Goal: Communication & Community: Answer question/provide support

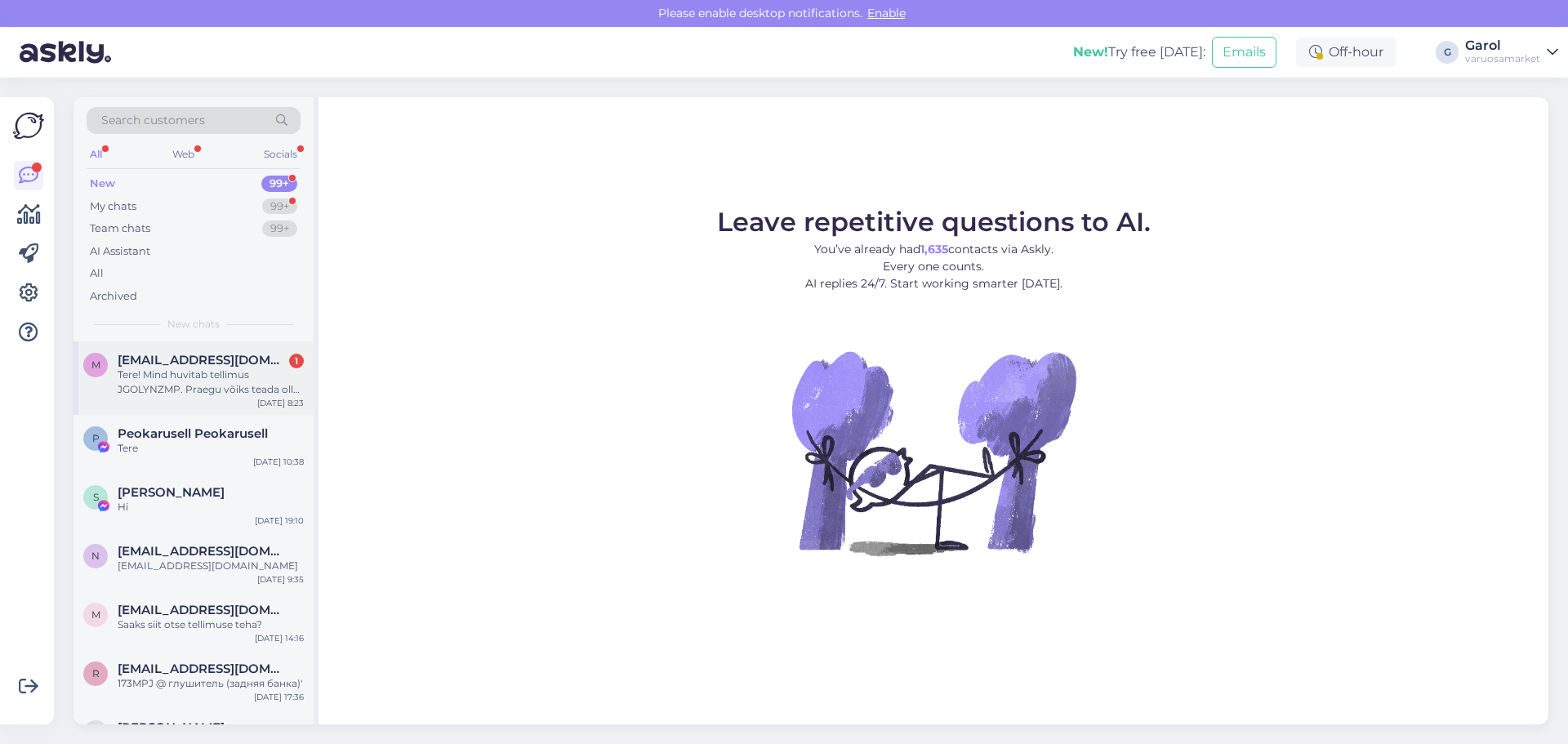
click at [221, 370] on div "Tere! Mind huvitab tellimus JGOLYNZMP. Praegu võiks teada olla kas see jõuab [P…" at bounding box center [210, 383] width 186 height 30
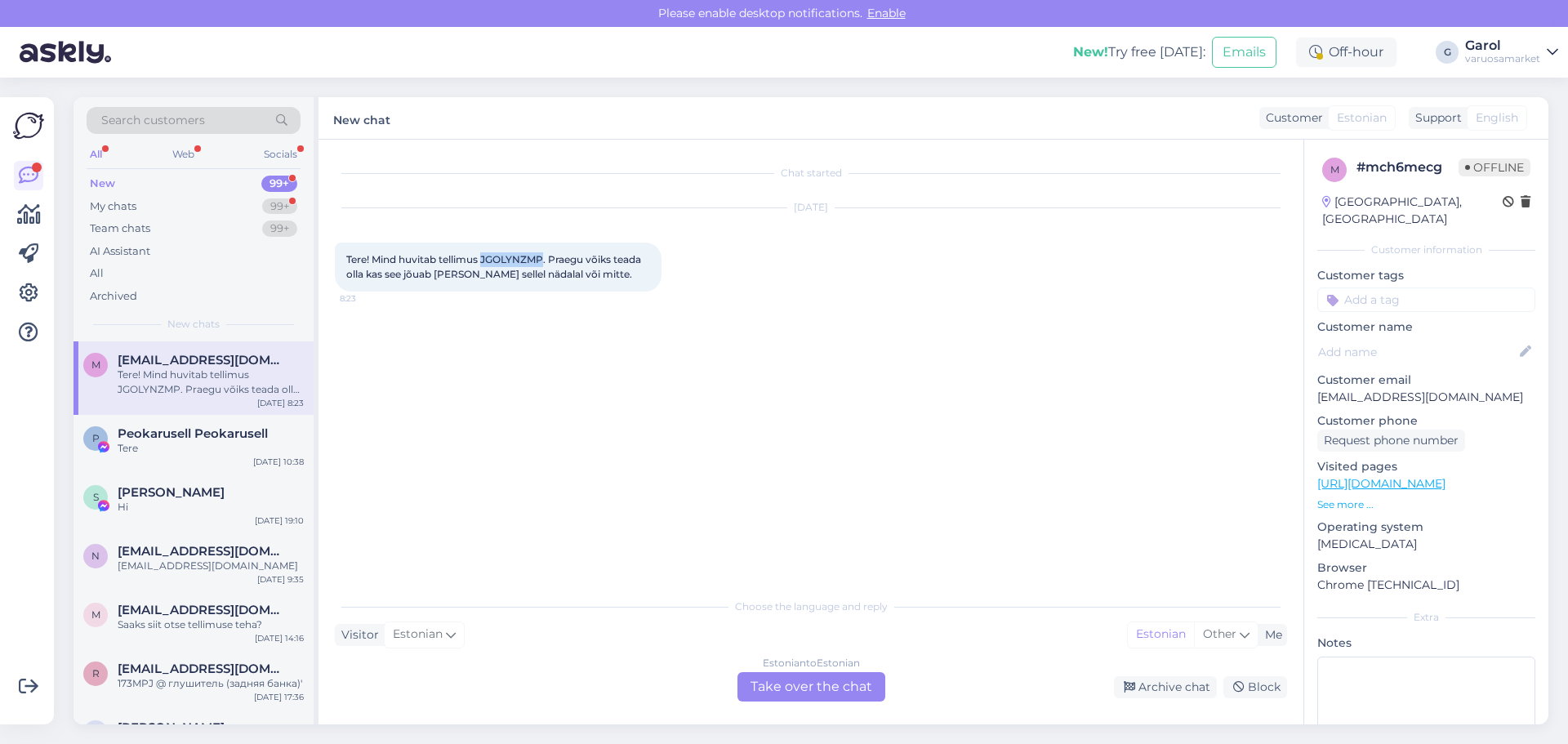
drag, startPoint x: 483, startPoint y: 259, endPoint x: 546, endPoint y: 264, distance: 63.2
click at [546, 264] on span "Tere! Mind huvitab tellimus JGOLYNZMP. Praegu võiks teada olla kas see jõuab [P…" at bounding box center [494, 266] width 297 height 27
click at [787, 673] on div "Estonian to Estonian Take over the chat" at bounding box center [811, 687] width 148 height 30
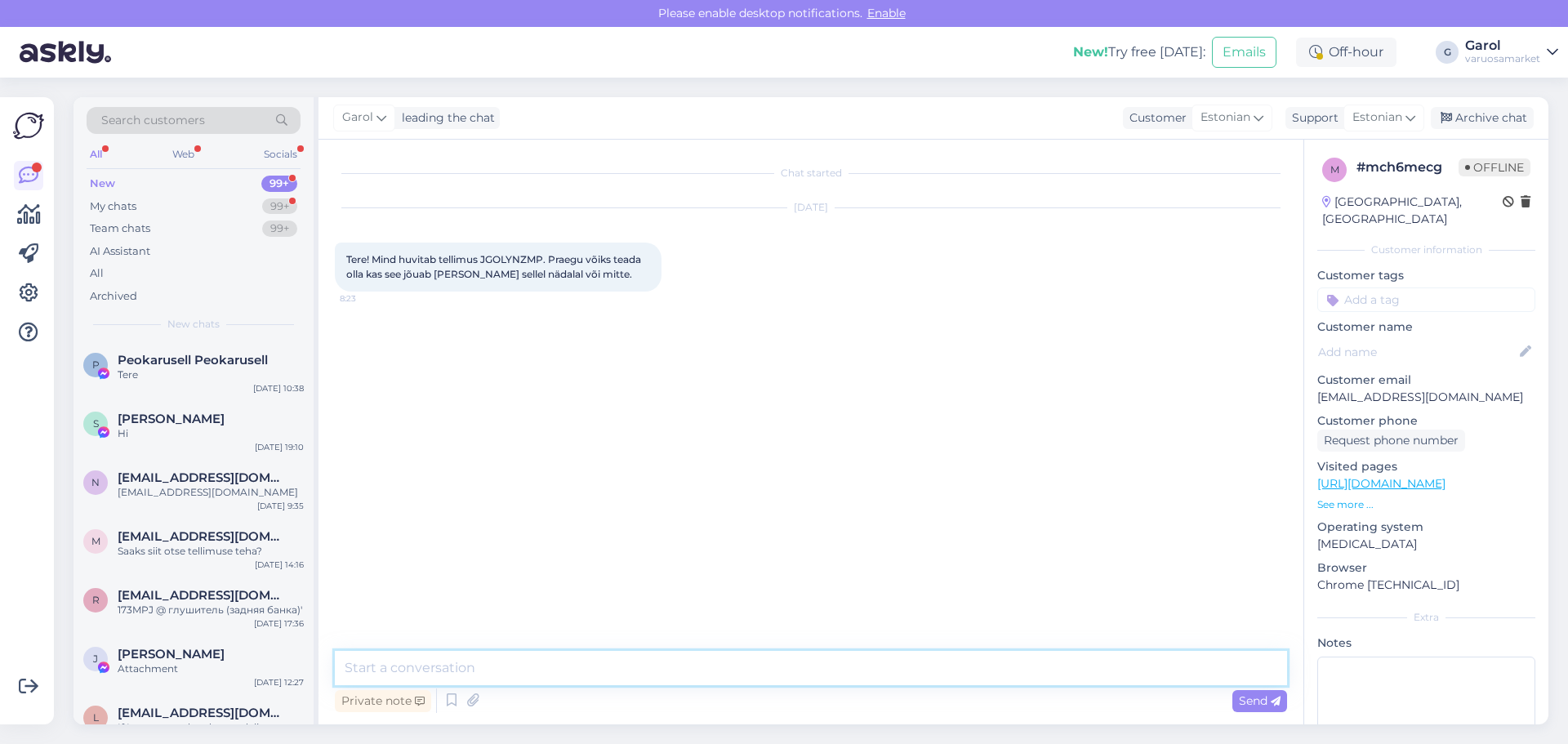
click at [714, 667] on textarea at bounding box center [811, 668] width 952 height 34
click at [840, 662] on textarea at bounding box center [811, 668] width 952 height 34
click at [526, 670] on textarea "Tere. Saatsime Teile [PERSON_NAME]. Tahtsime esimesel päeval tellimust välja sa…" at bounding box center [811, 668] width 952 height 34
type textarea "Tere. Saatsime Teile [PERSON_NAME] 11.08. Tahtsime esimesel päeval tellimust vä…"
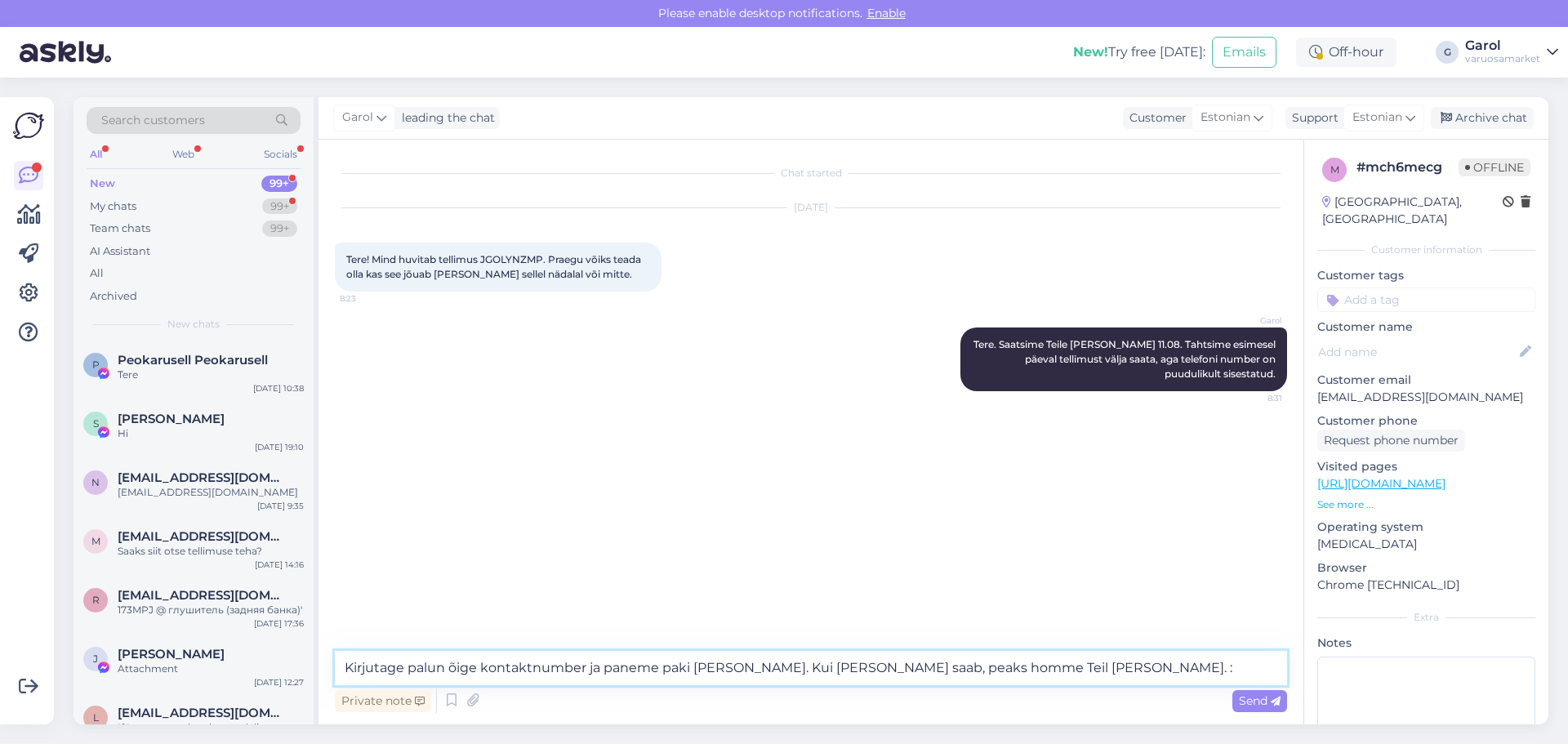
type textarea "Kirjutage palun õige kontaktnumber ja paneme paki [PERSON_NAME]. Kui [PERSON_NA…"
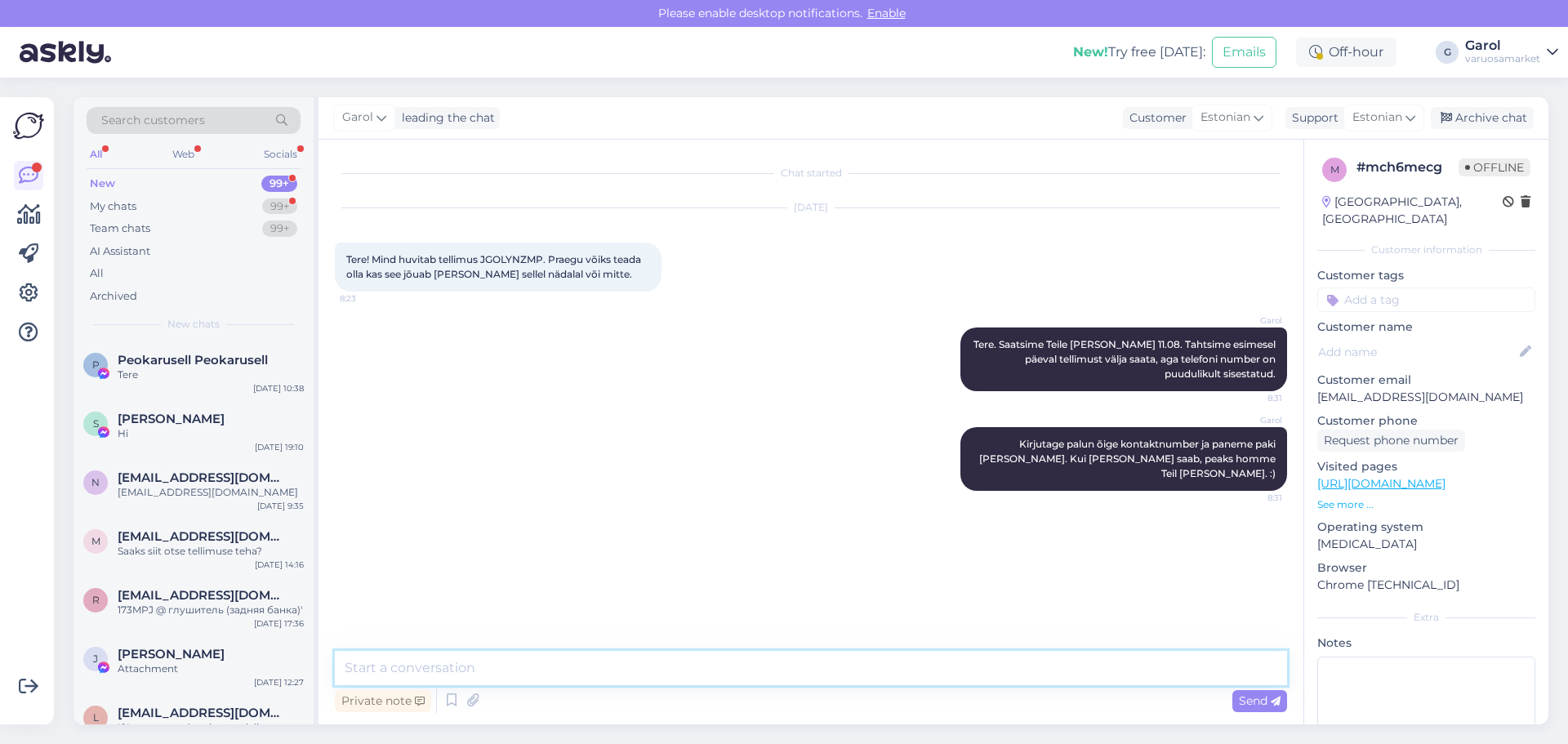
click at [882, 672] on textarea at bounding box center [811, 668] width 952 height 34
paste textarea "510064"
type textarea "Tellimusele on kirjutatud number 510064"
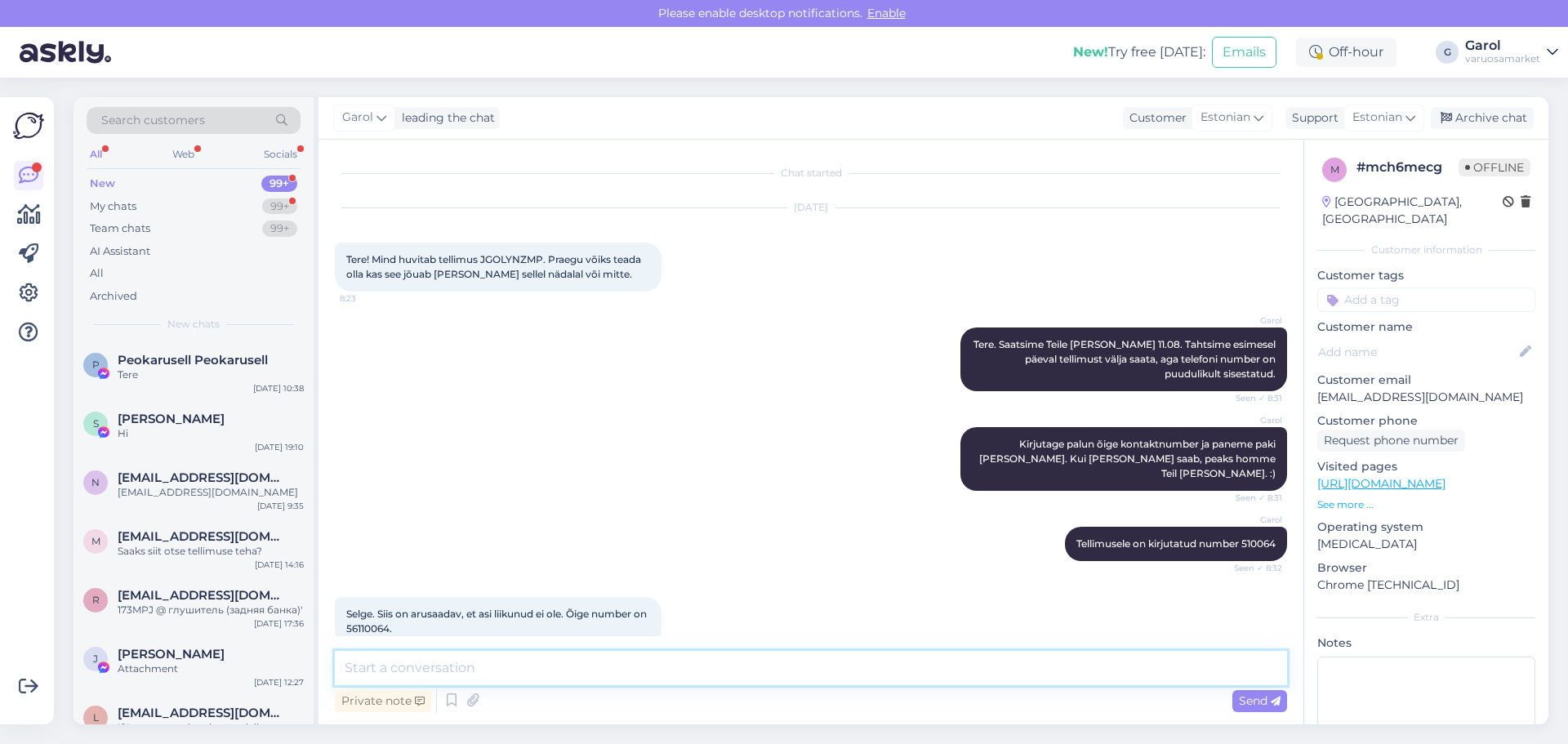
scroll to position [13, 0]
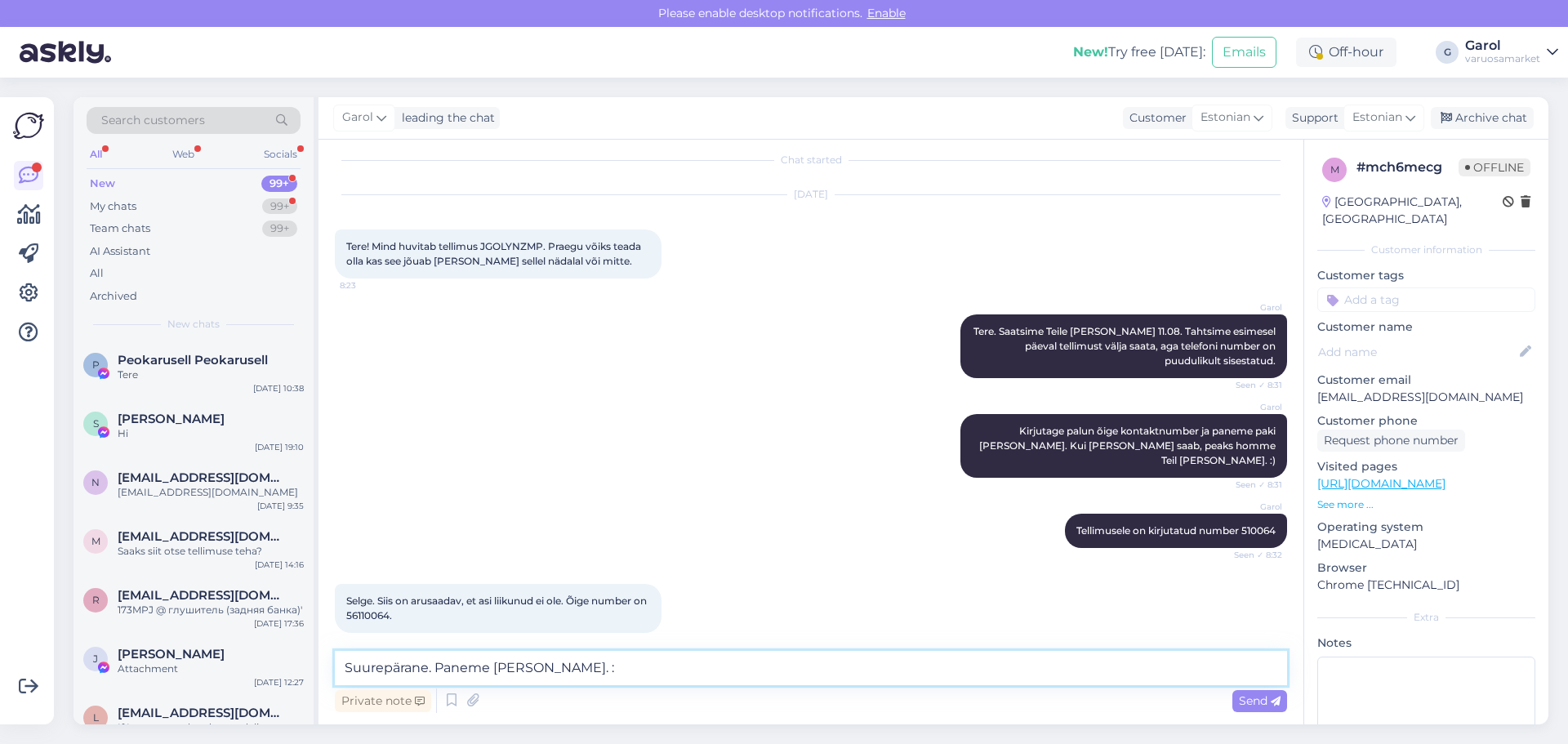
type textarea "Suurepärane. Paneme [PERSON_NAME]."
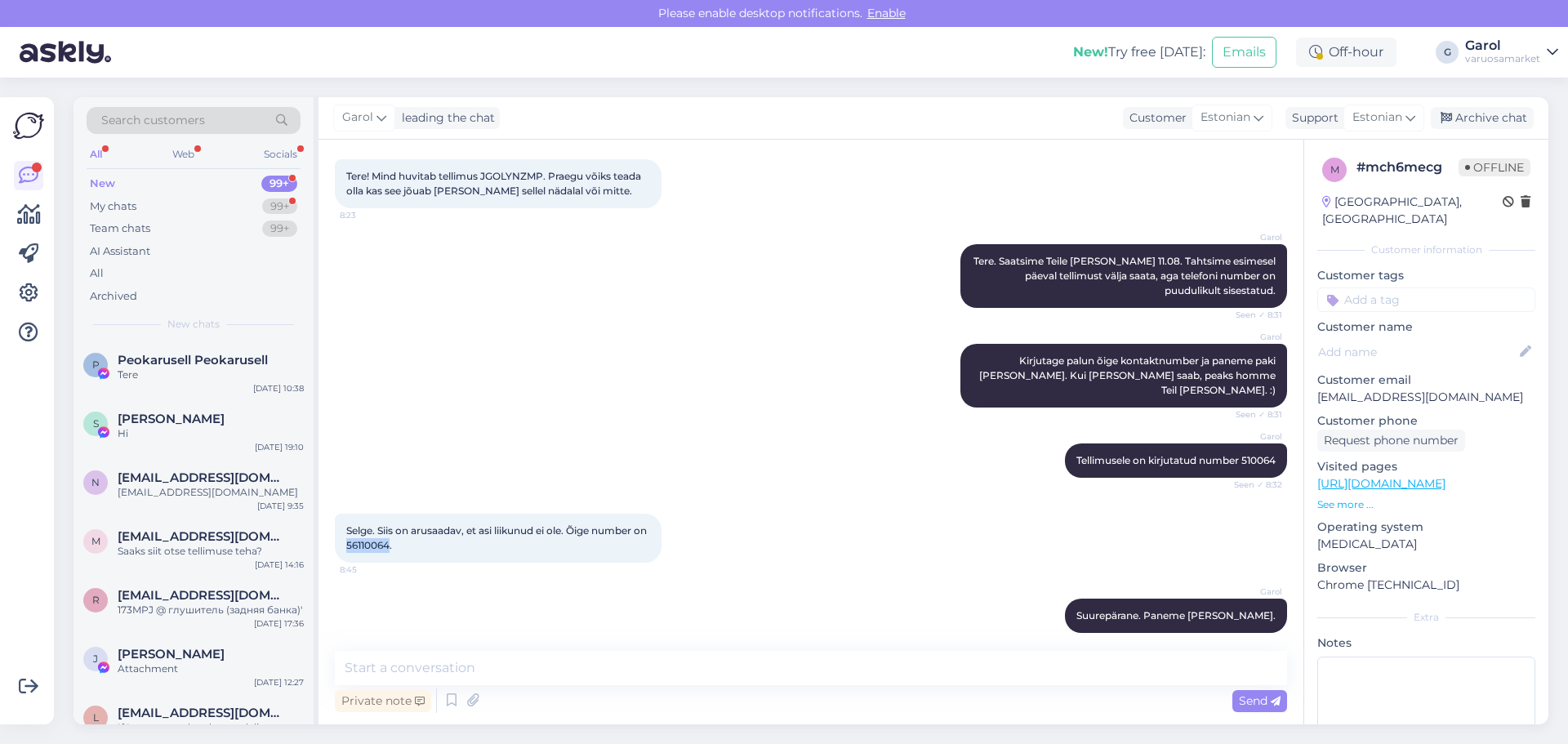
drag, startPoint x: 361, startPoint y: 534, endPoint x: 407, endPoint y: 531, distance: 46.1
click at [407, 531] on span "Selge. Siis on arusaadav, et asi liikunud ei ole. Õige number on 56110064." at bounding box center [497, 537] width 303 height 27
copy span "56110064"
click at [637, 669] on textarea at bounding box center [811, 668] width 952 height 34
click at [252, 208] on div "My chats 99+" at bounding box center [194, 207] width 214 height 23
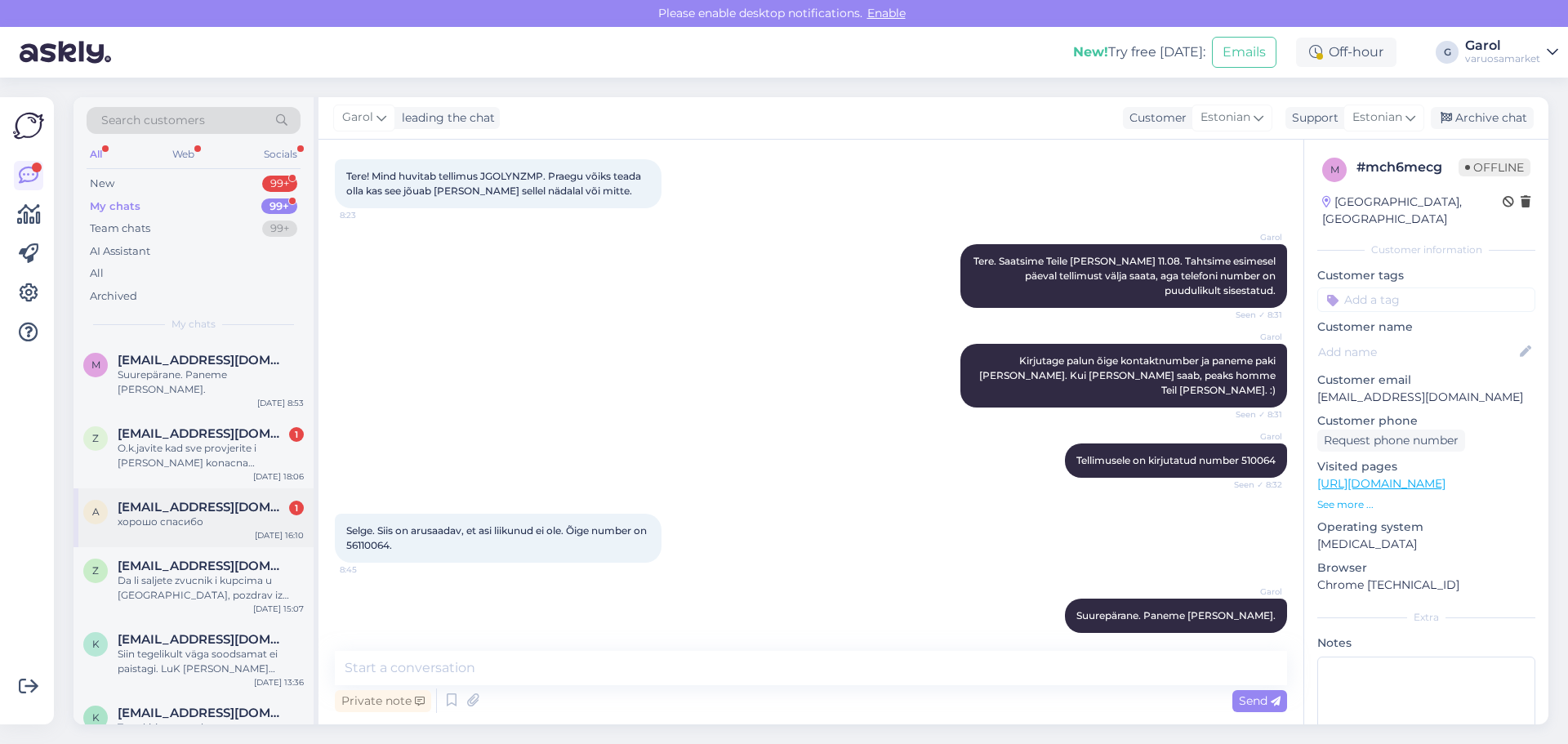
click at [211, 514] on div "хорошо спасибо" at bounding box center [210, 521] width 186 height 15
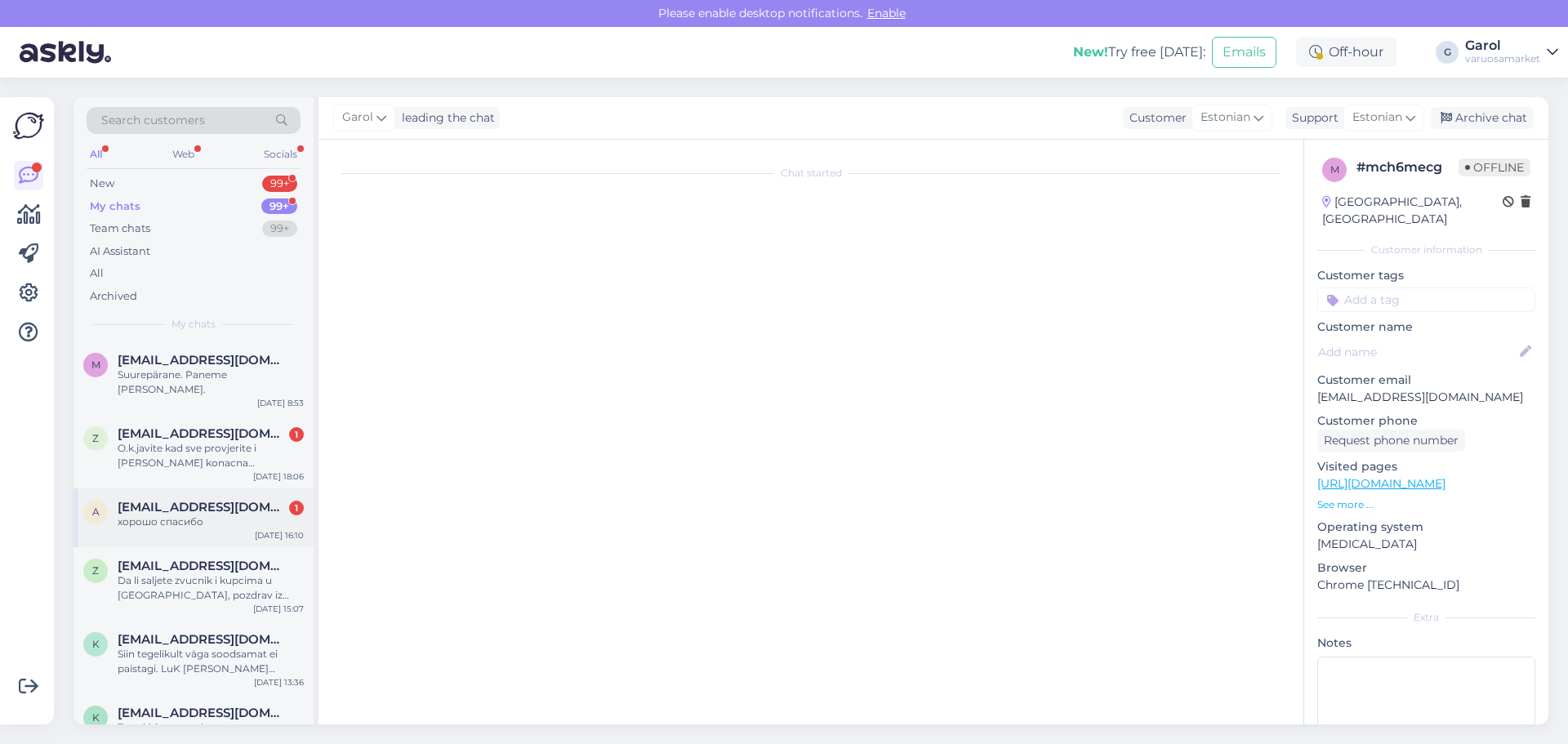
scroll to position [1002, 0]
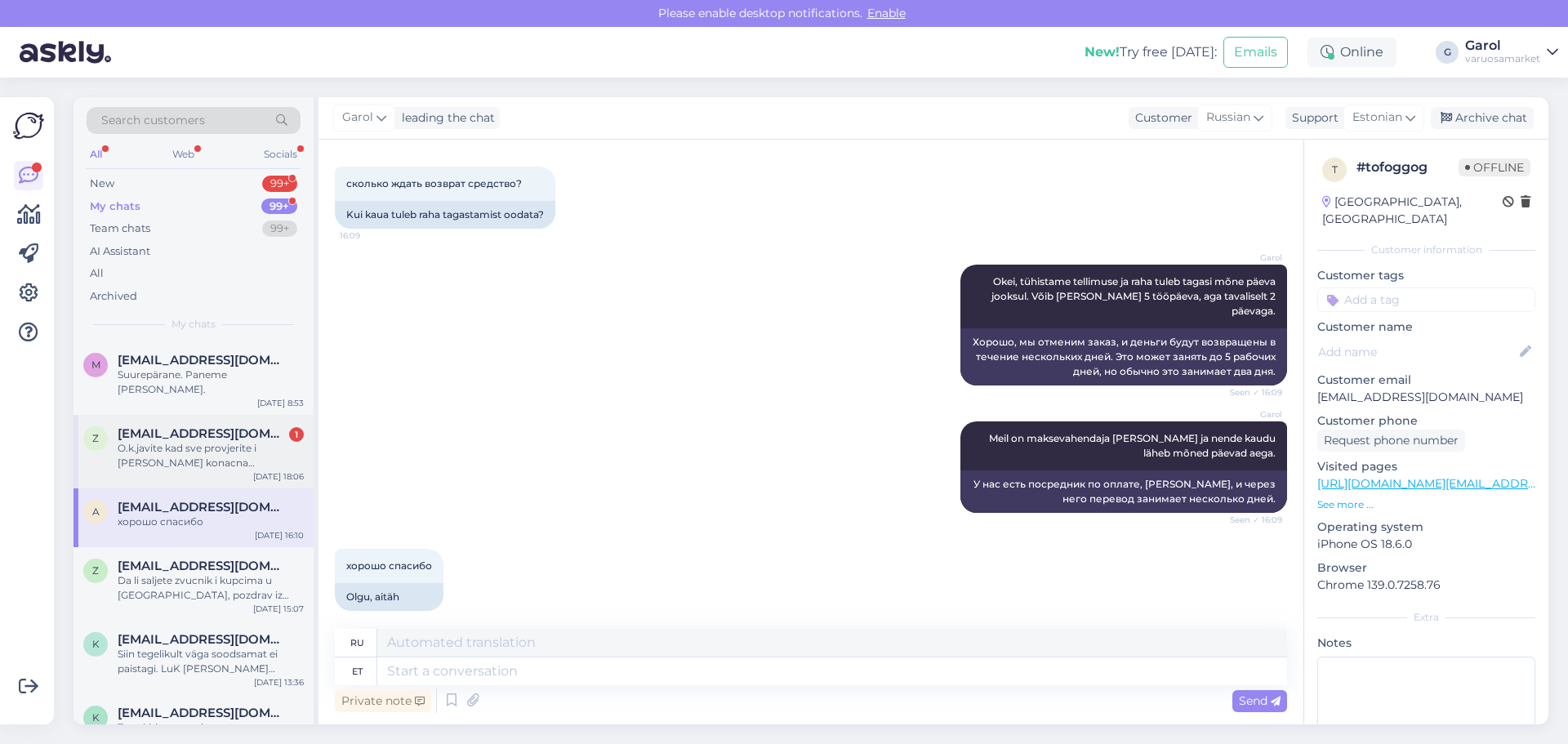
click at [261, 441] on div "O.k.javite kad sve provjerite i [PERSON_NAME] konacna cijena.pozdrav" at bounding box center [210, 456] width 186 height 30
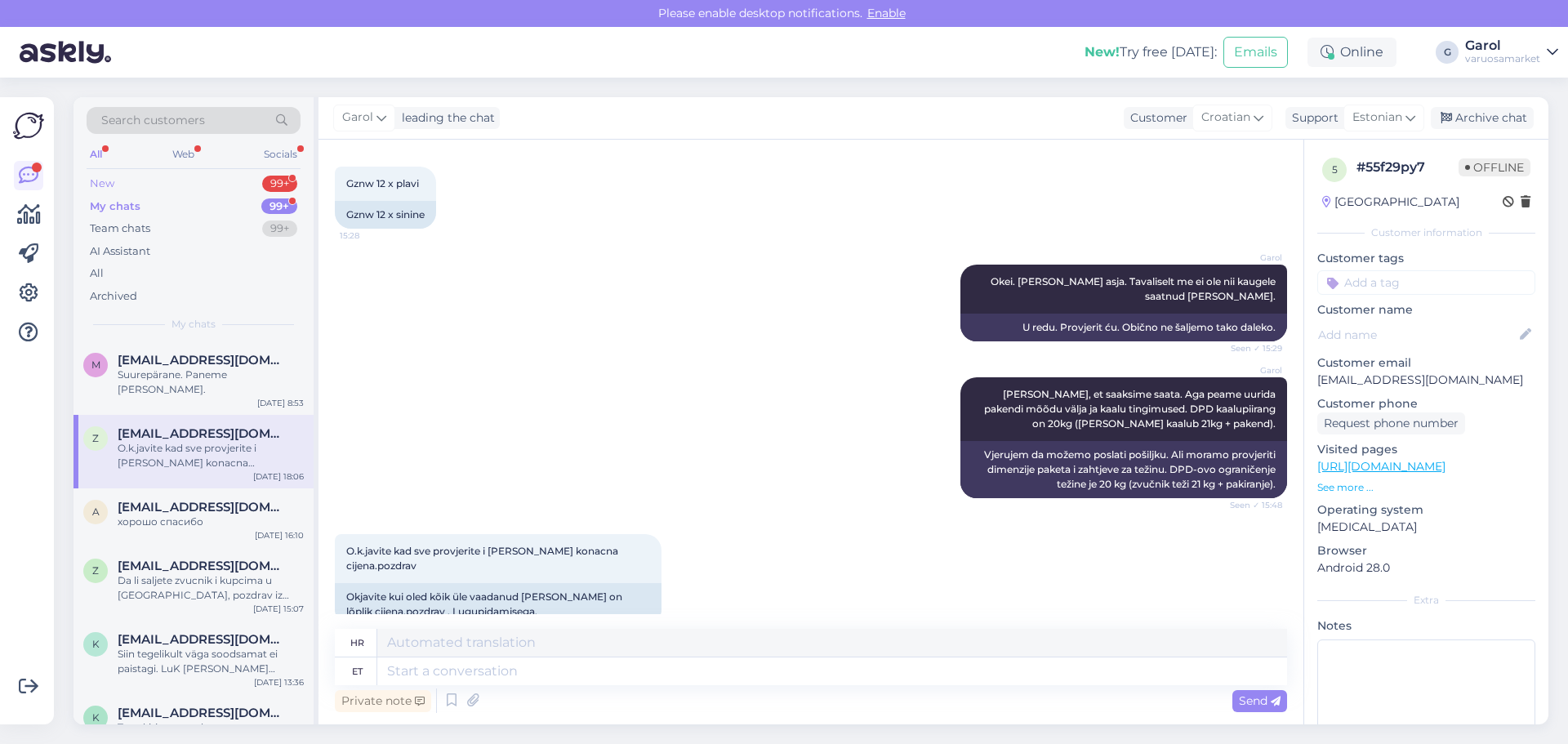
click at [229, 188] on div "New 99+" at bounding box center [194, 183] width 214 height 23
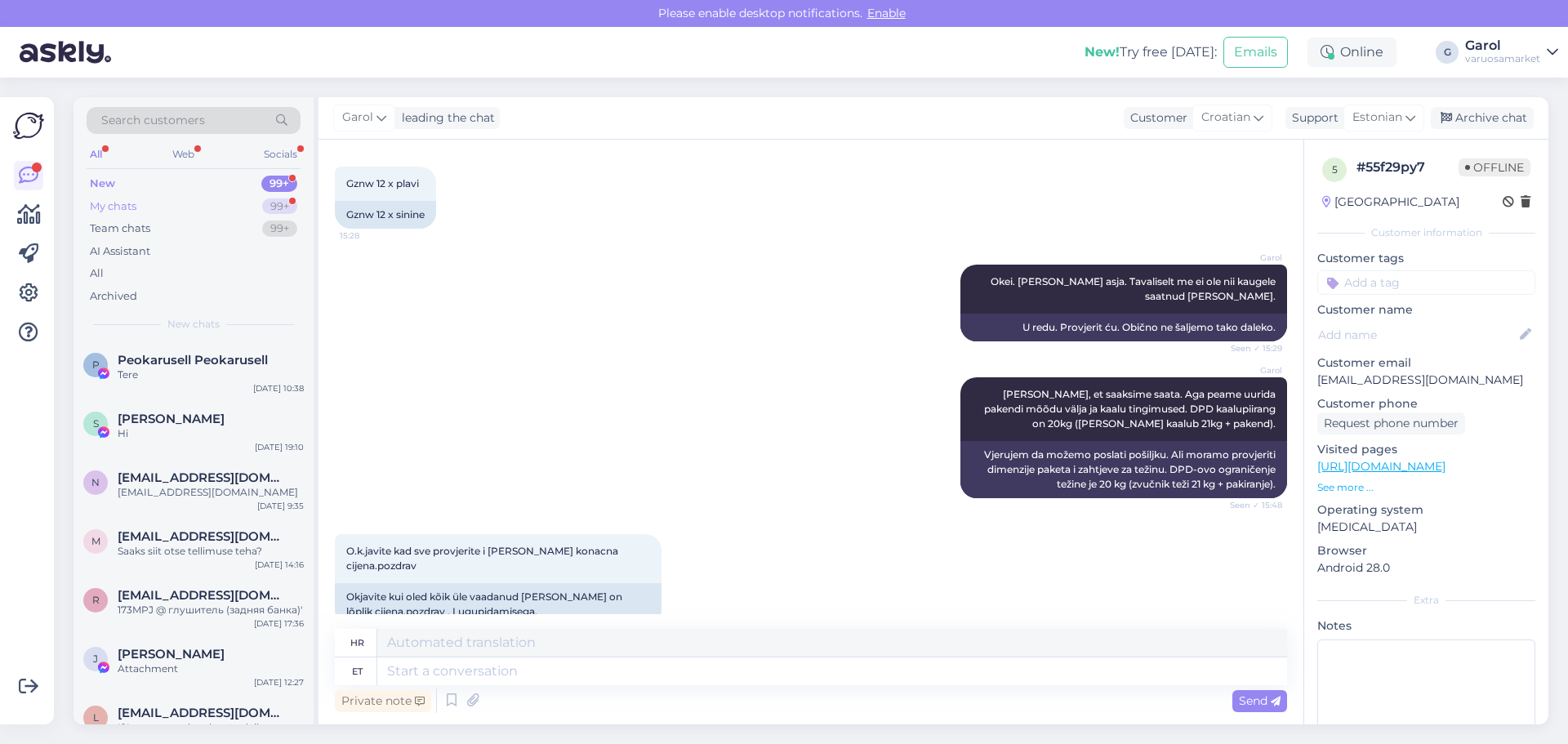
click at [222, 211] on div "My chats 99+" at bounding box center [194, 207] width 214 height 23
